Goal: Task Accomplishment & Management: Use online tool/utility

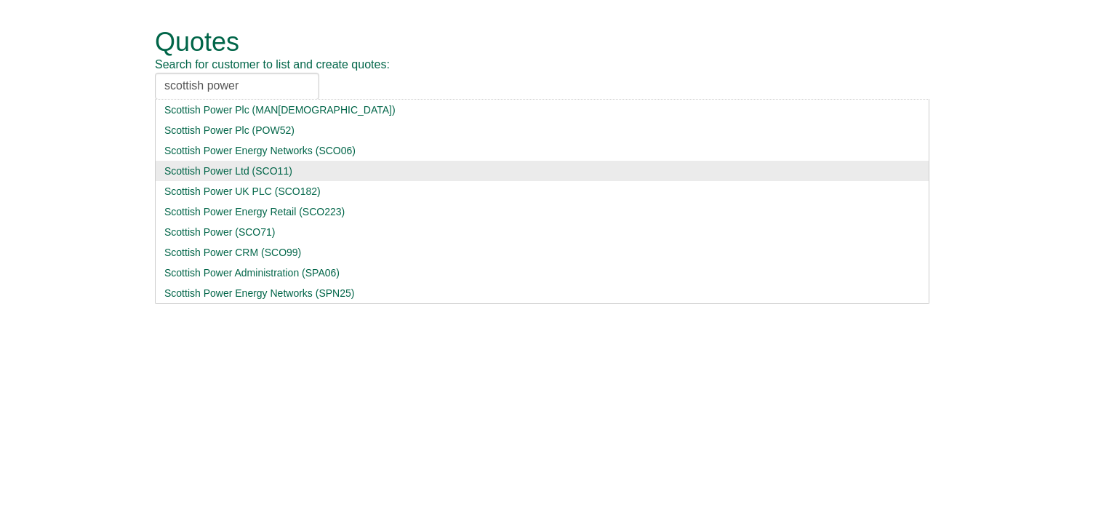
type input "scottish power"
click at [206, 175] on div "Scottish Power Ltd (SCO11)" at bounding box center [542, 171] width 756 height 15
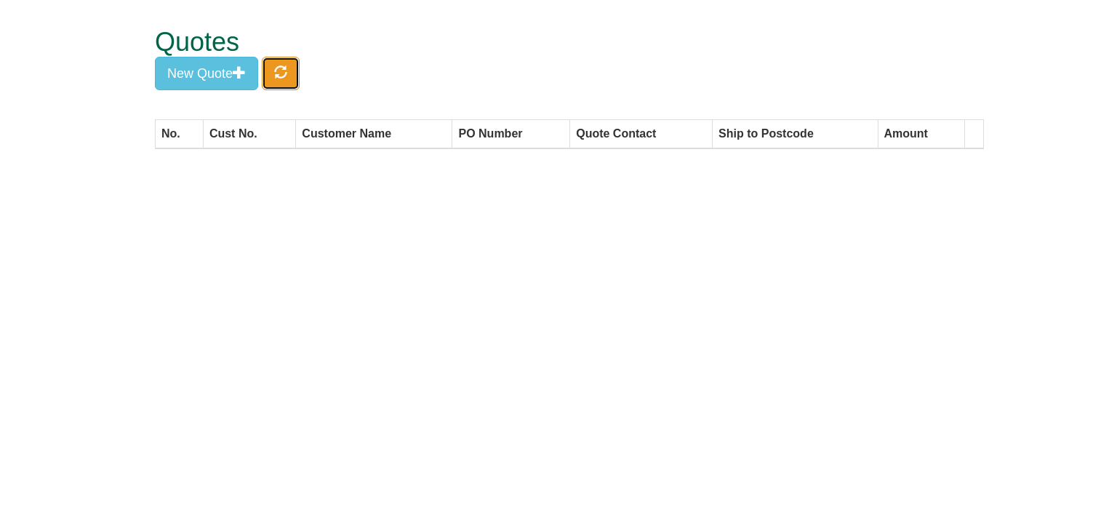
click at [295, 73] on button "button" at bounding box center [281, 73] width 38 height 33
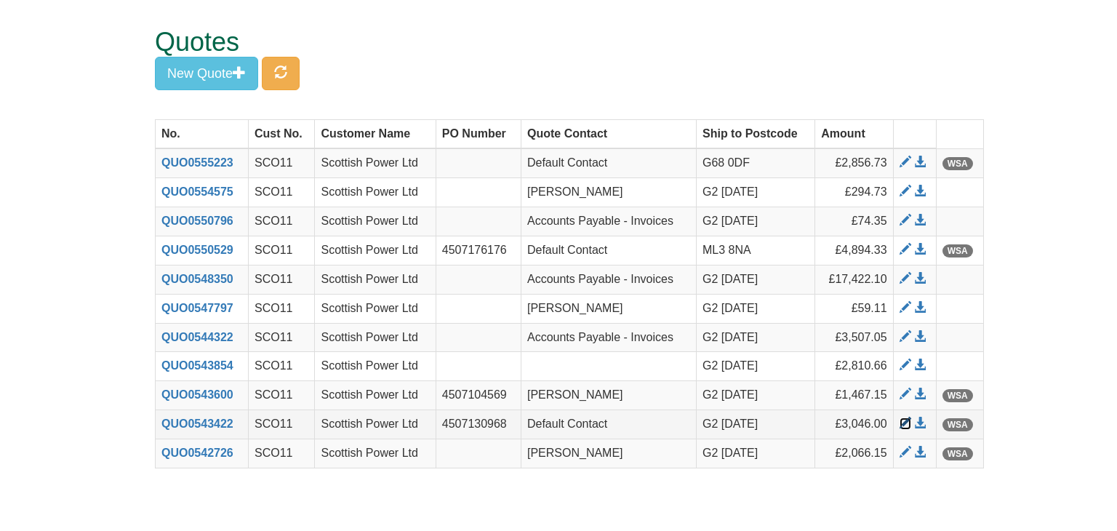
click at [902, 423] on span at bounding box center [906, 423] width 12 height 12
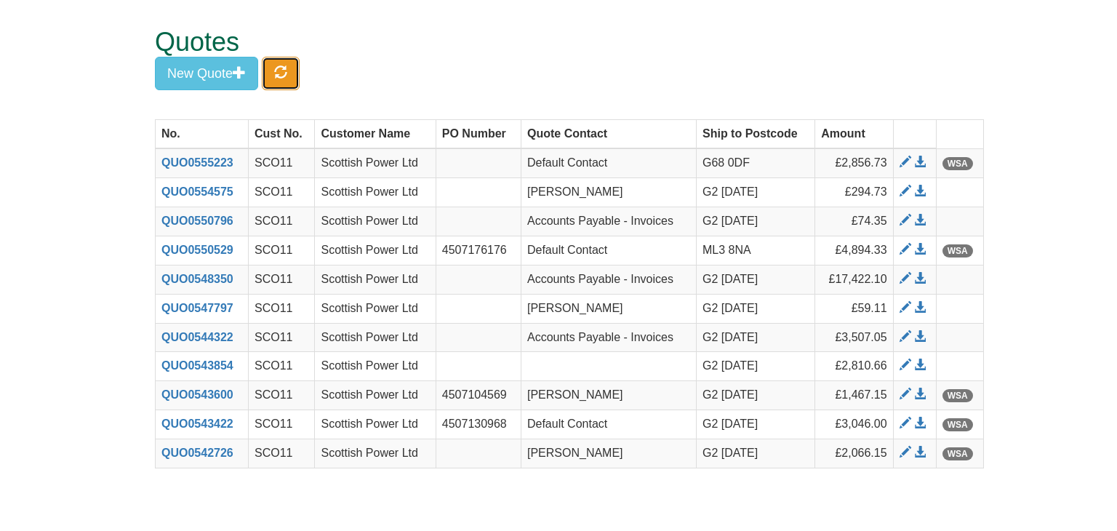
click at [292, 76] on button "button" at bounding box center [281, 73] width 38 height 33
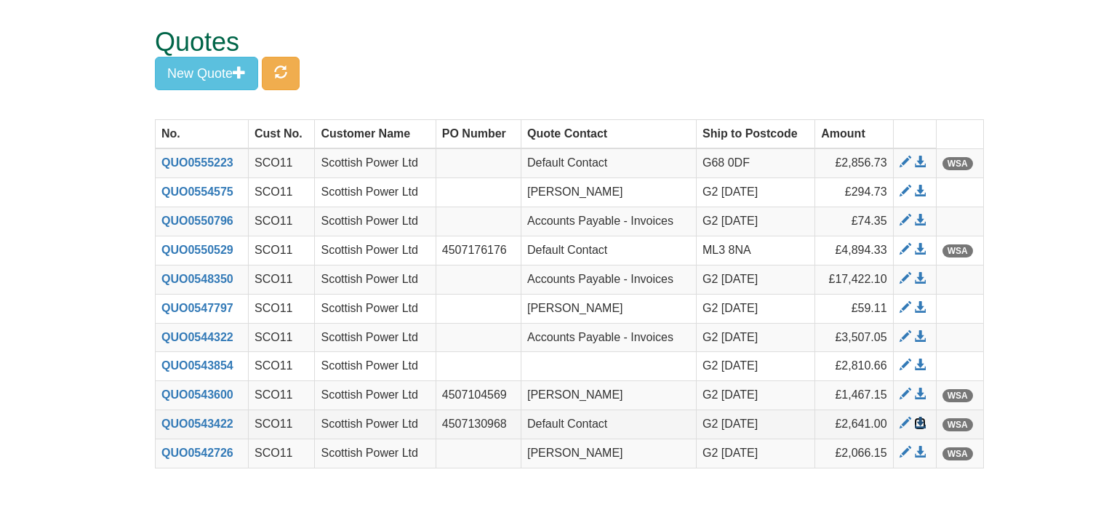
click at [921, 423] on span at bounding box center [920, 423] width 12 height 12
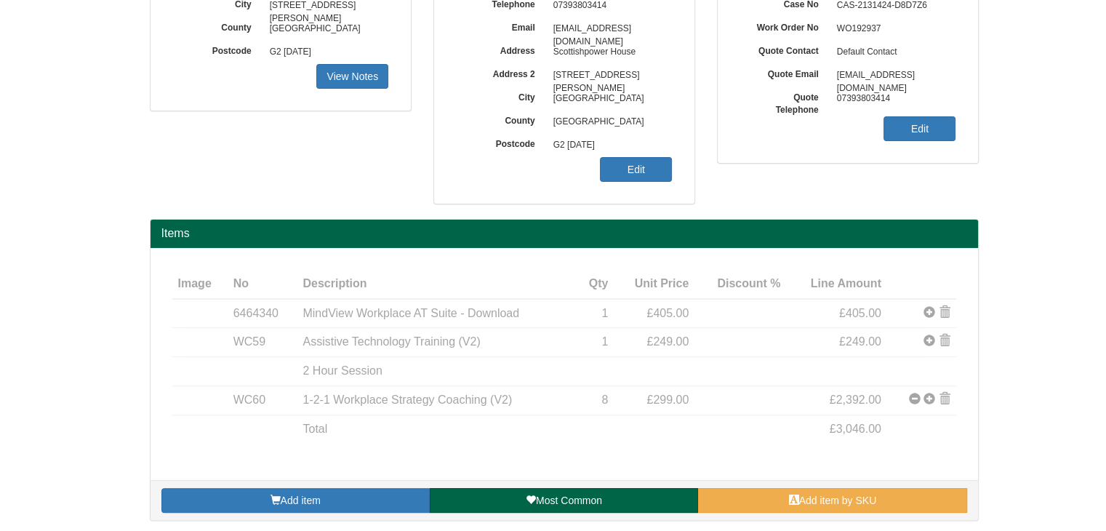
scroll to position [236, 0]
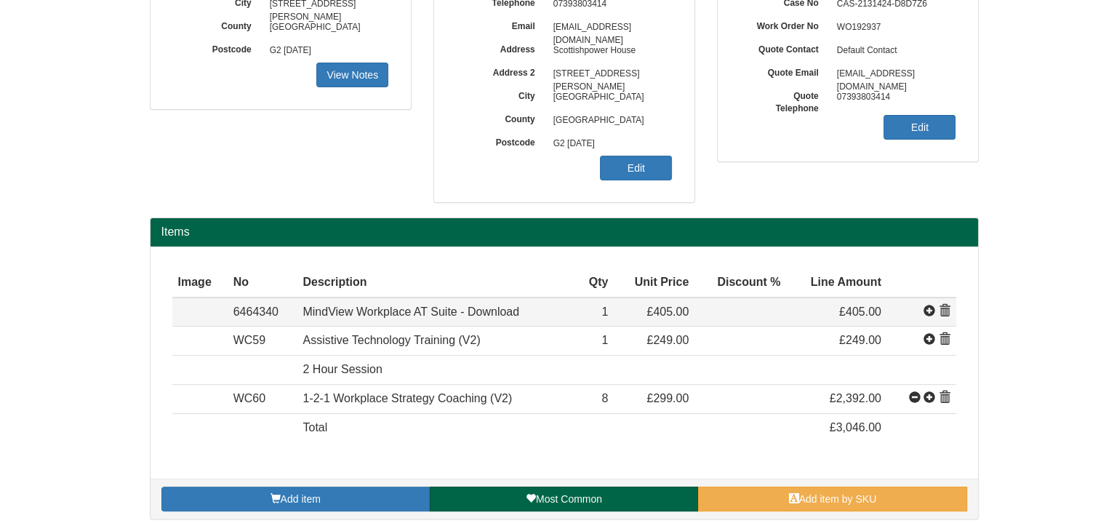
click at [946, 308] on span at bounding box center [945, 311] width 12 height 12
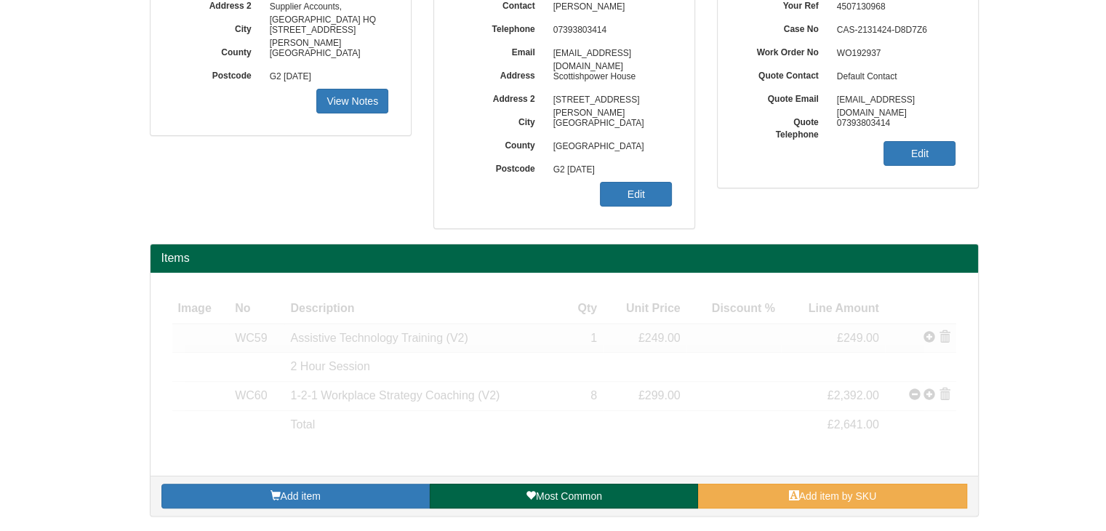
scroll to position [208, 0]
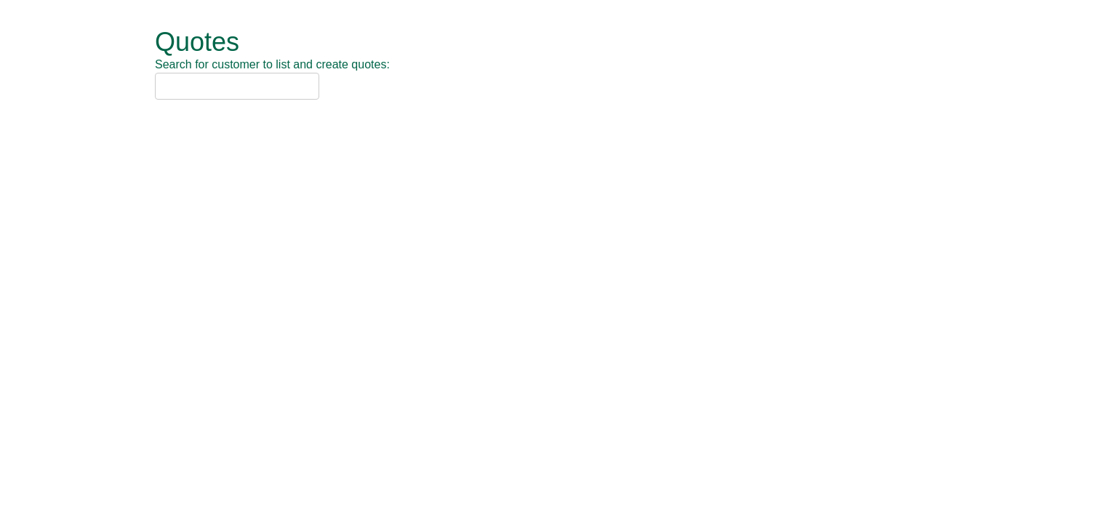
click at [207, 90] on input "text" at bounding box center [237, 86] width 164 height 27
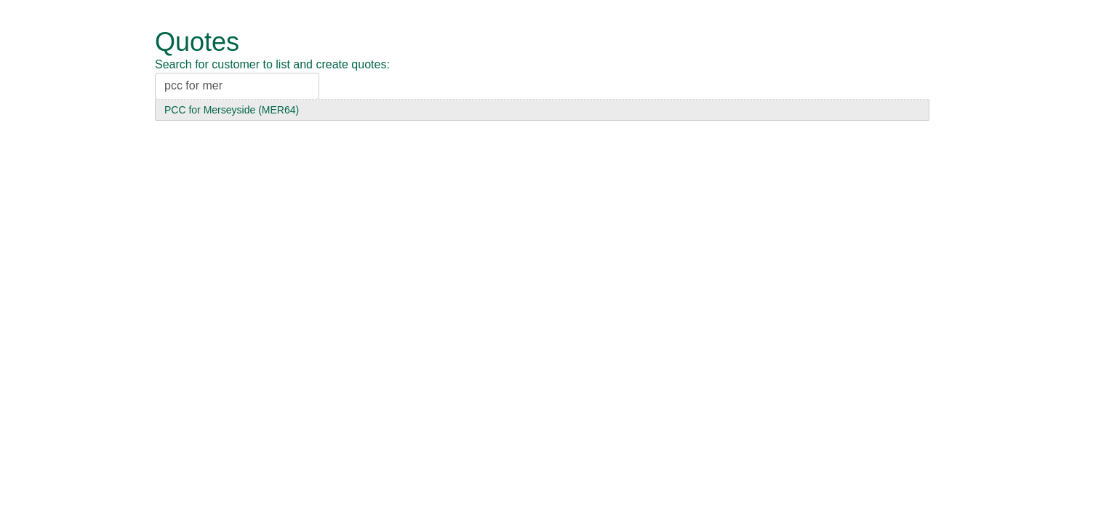
type input "pcc for mer"
click at [209, 105] on div "PCC for Merseyside (MER64)" at bounding box center [542, 110] width 756 height 15
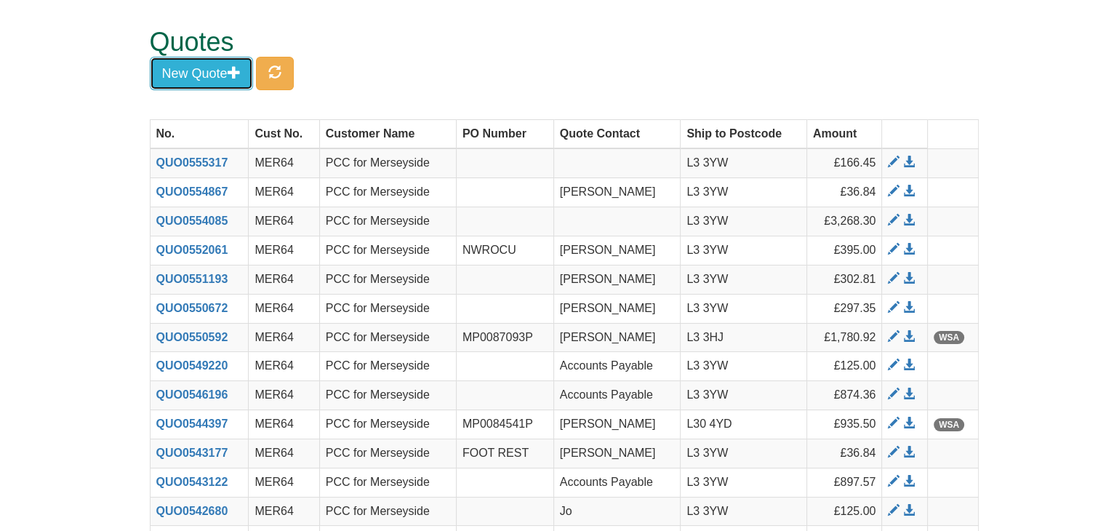
click at [183, 67] on button "New Quote" at bounding box center [201, 73] width 103 height 33
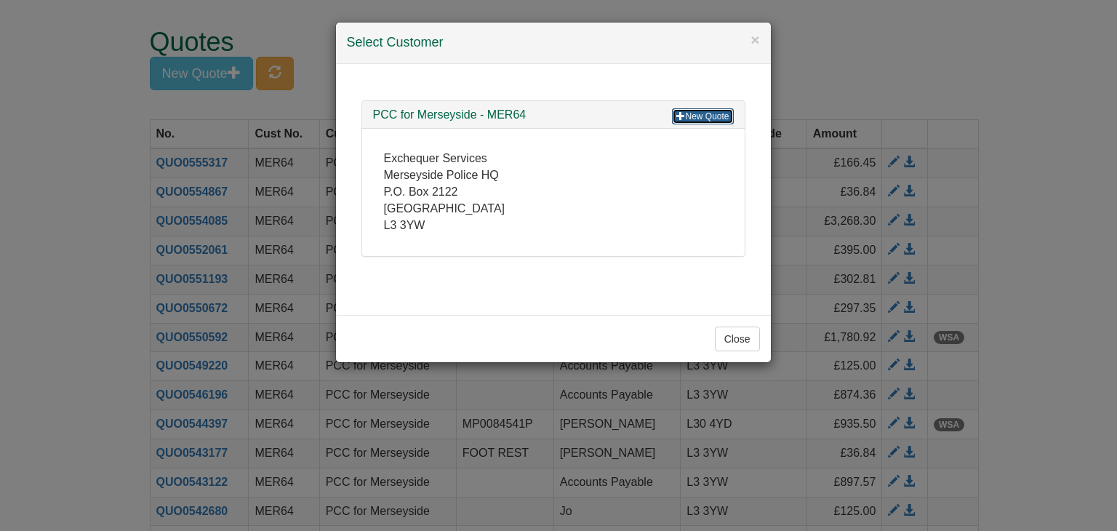
click at [709, 113] on link "New Quote" at bounding box center [702, 116] width 61 height 16
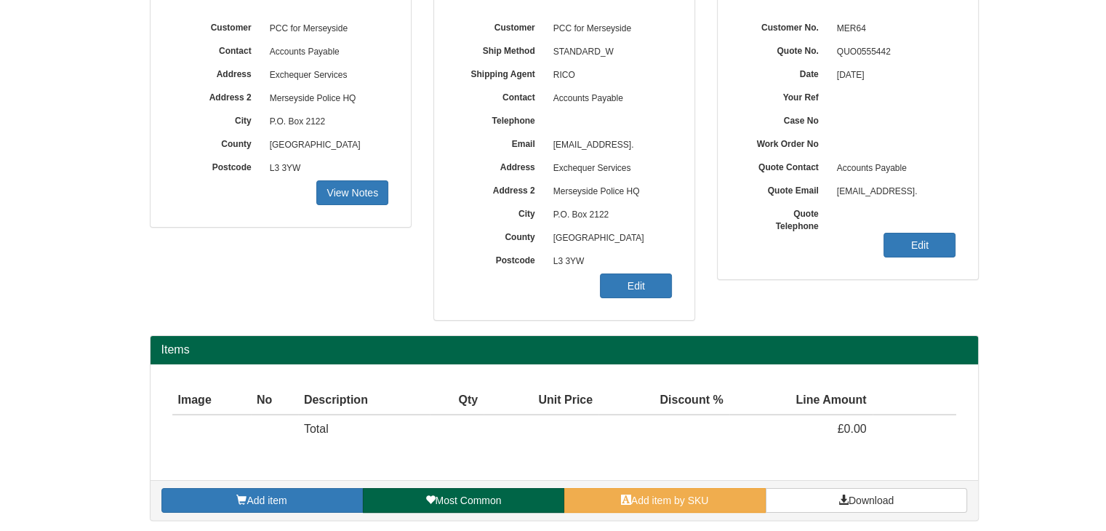
scroll to position [175, 0]
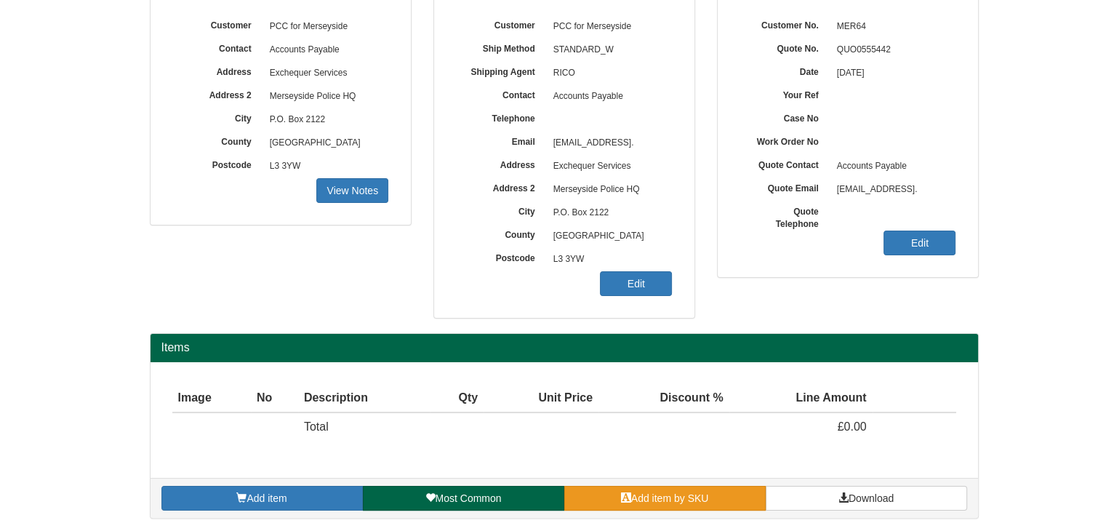
click at [673, 492] on span "Add item by SKU" at bounding box center [670, 498] width 78 height 12
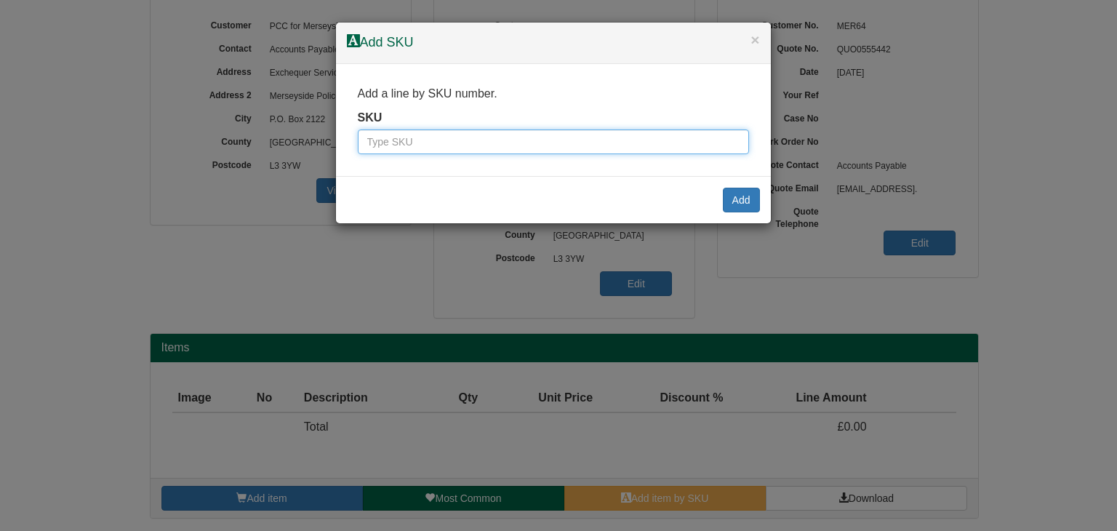
click at [532, 146] on input "text" at bounding box center [553, 141] width 391 height 25
paste input "500000262"
type input "500000262"
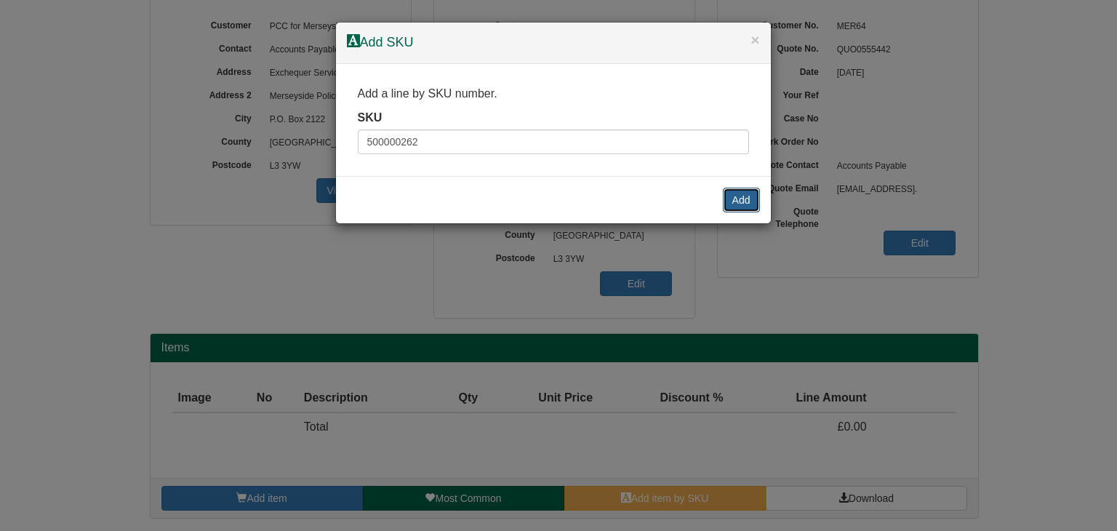
click at [745, 194] on button "Add" at bounding box center [741, 200] width 37 height 25
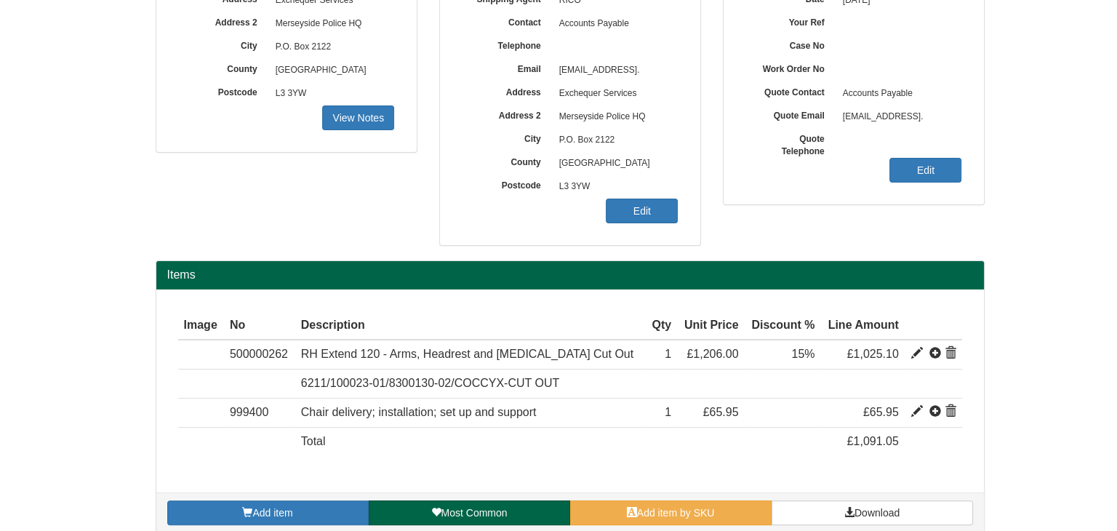
scroll to position [262, 0]
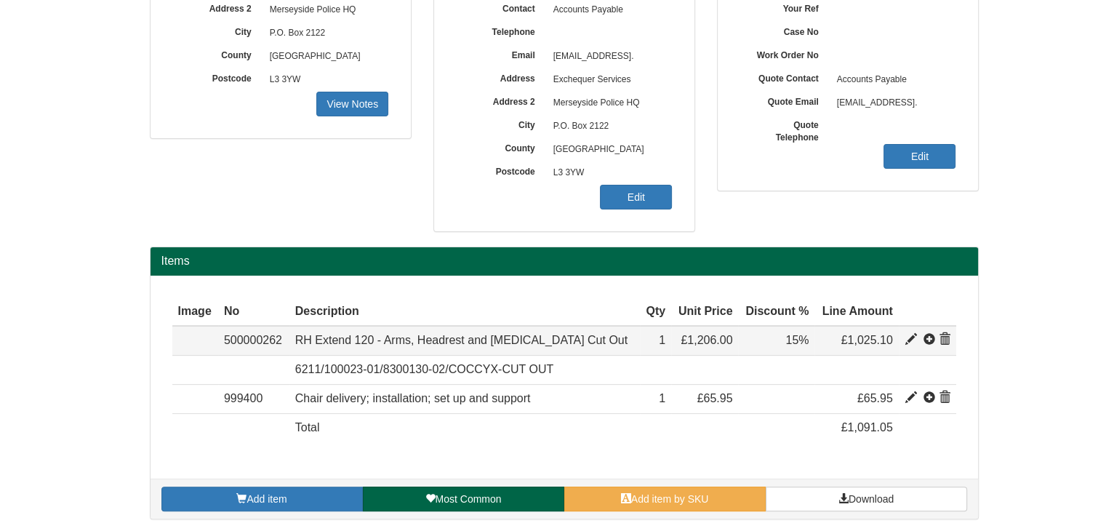
click at [912, 335] on span at bounding box center [911, 340] width 12 height 12
type input "RH Extend 120 - Arms, Headrest and [MEDICAL_DATA] Cut Out"
type input "Gaja Black"
type input "603.00"
type input "1206.00"
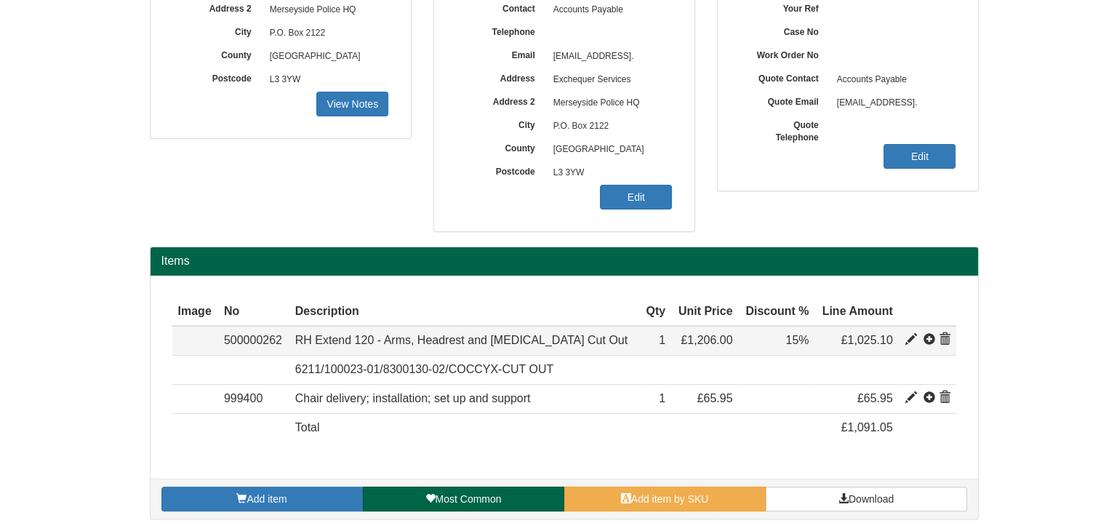
type input "1206.00"
type input "1"
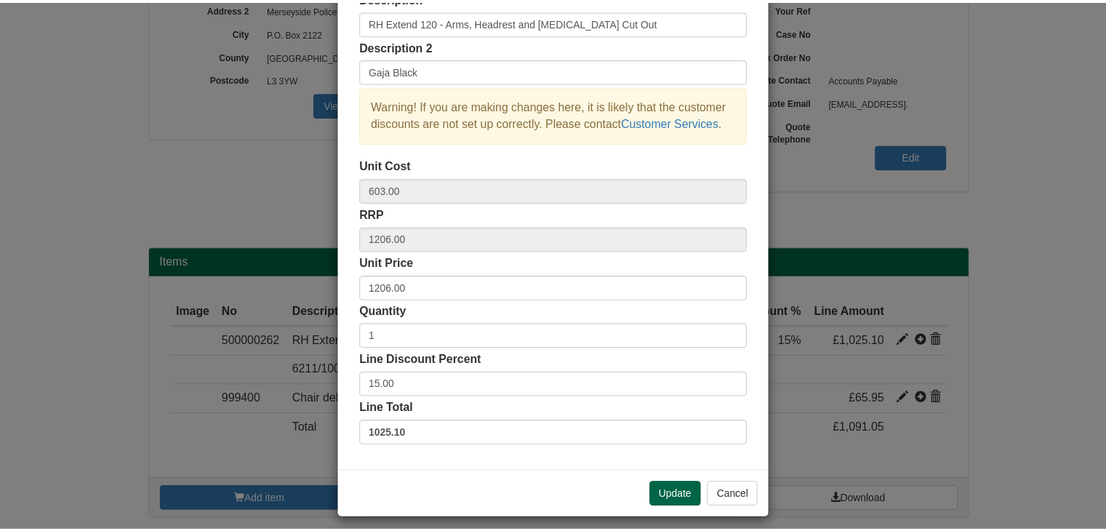
scroll to position [105, 0]
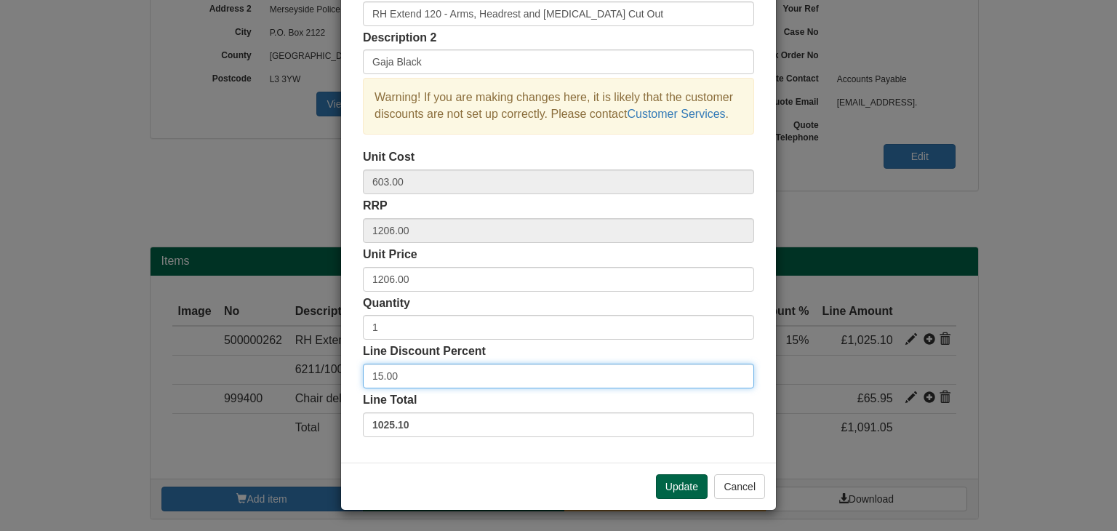
drag, startPoint x: 401, startPoint y: 372, endPoint x: 317, endPoint y: 379, distance: 84.6
click at [317, 379] on div "× Line discounts and pricing Description RH Extend 120 - Arms, Headrest and [ME…" at bounding box center [558, 265] width 1117 height 531
type input "30"
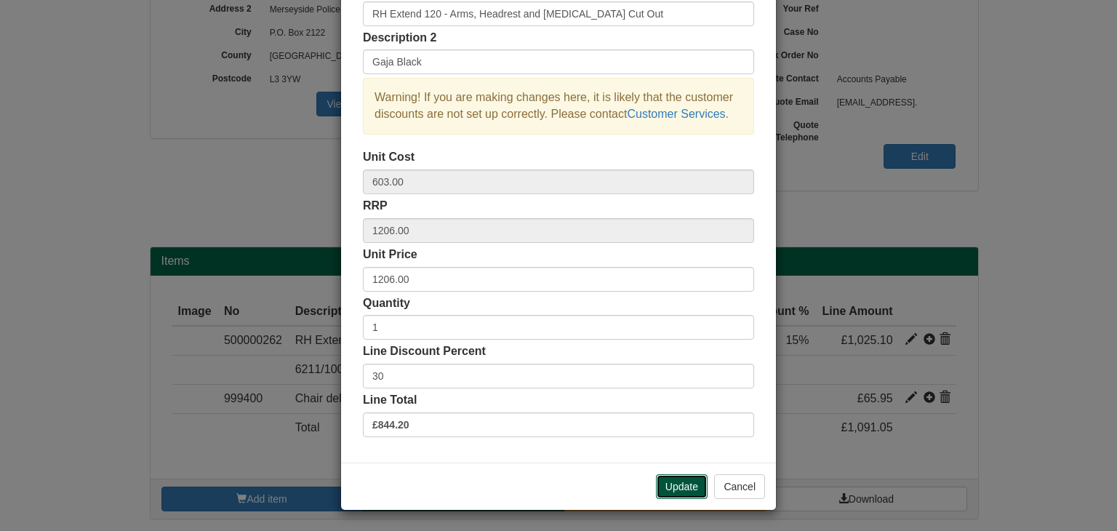
click at [680, 484] on button "Update" at bounding box center [682, 486] width 52 height 25
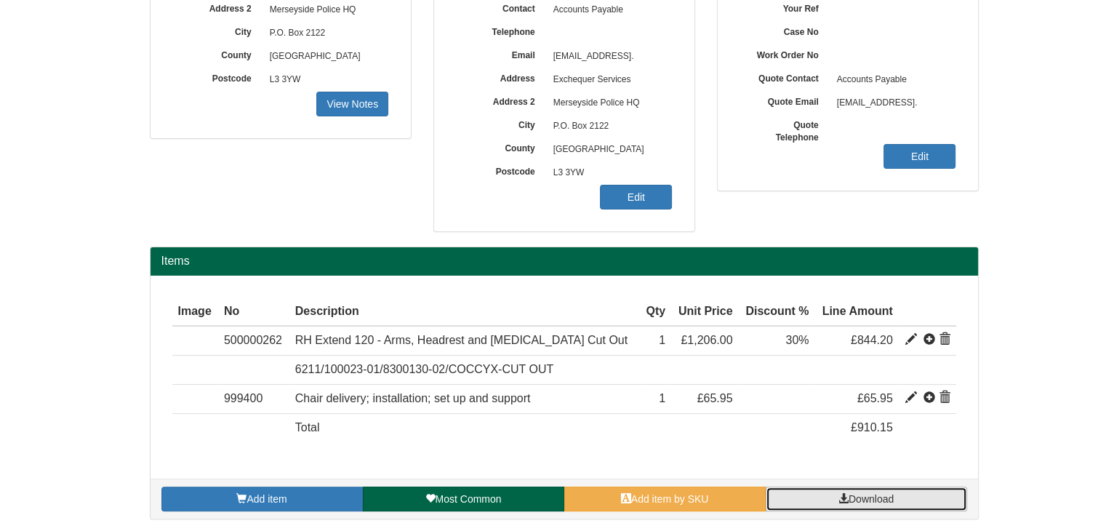
click at [851, 495] on span "Download" at bounding box center [871, 499] width 45 height 12
